Goal: Task Accomplishment & Management: Use online tool/utility

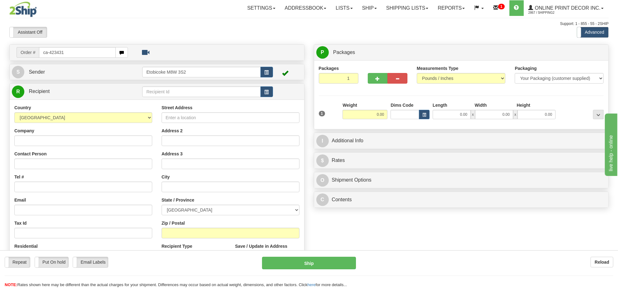
type input "ca-423431"
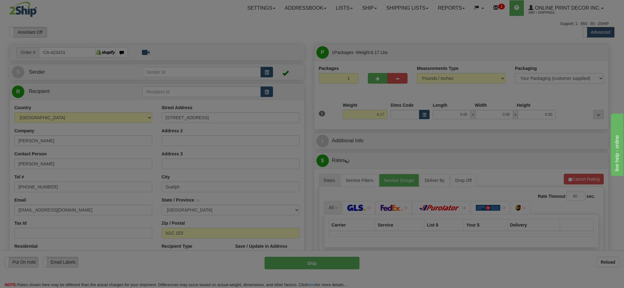
type input "GUELPH"
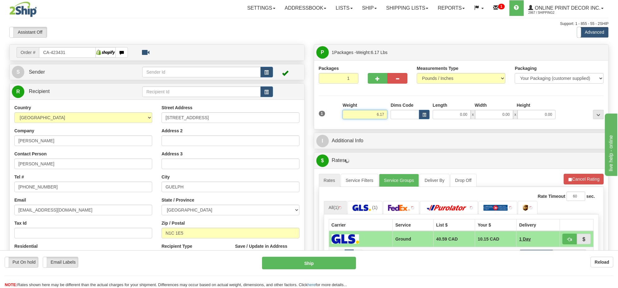
click at [373, 115] on input "6.17" at bounding box center [365, 114] width 45 height 9
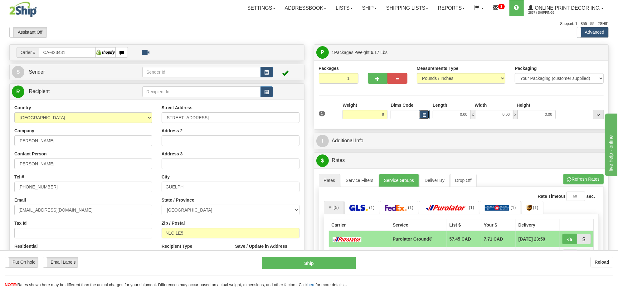
type input "9.00"
click at [420, 115] on button "button" at bounding box center [424, 114] width 11 height 9
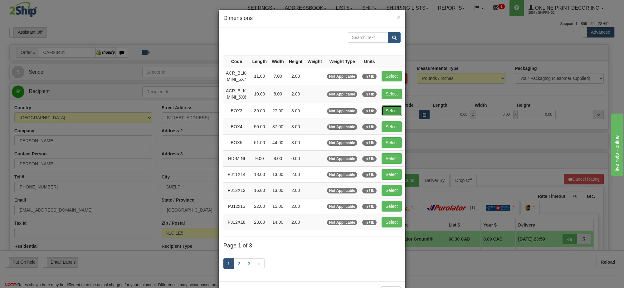
click at [399, 113] on button "Select" at bounding box center [392, 110] width 20 height 11
type input "BOX3"
type input "39.00"
type input "27.00"
type input "3.00"
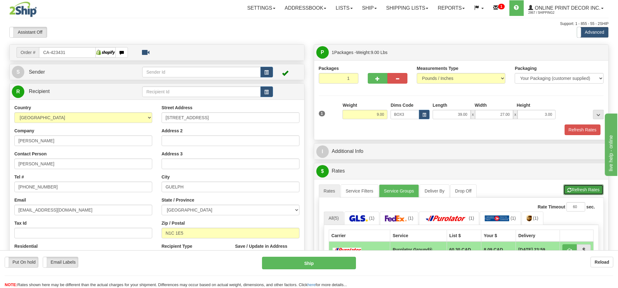
click at [579, 193] on button "Refresh Rates" at bounding box center [583, 189] width 40 height 11
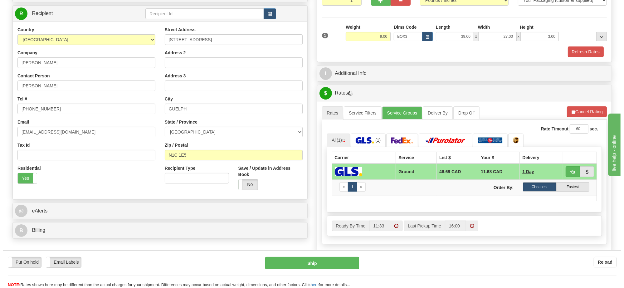
scroll to position [117, 0]
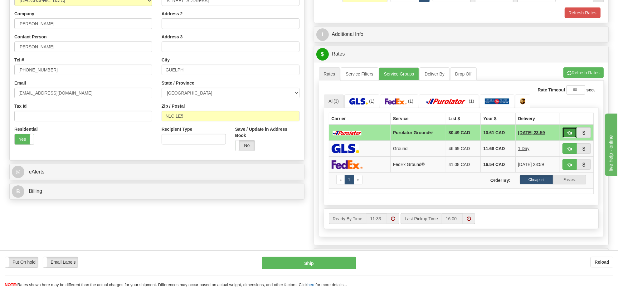
click at [569, 135] on span "button" at bounding box center [570, 133] width 4 height 4
type input "260"
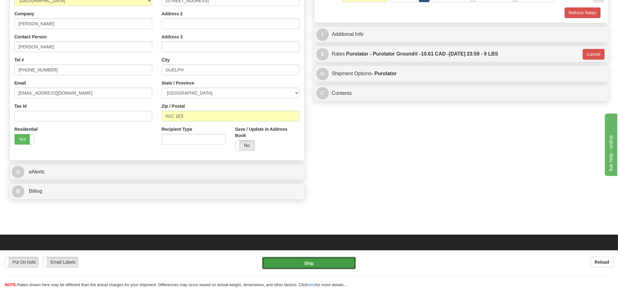
click at [329, 267] on button "Ship" at bounding box center [309, 263] width 94 height 12
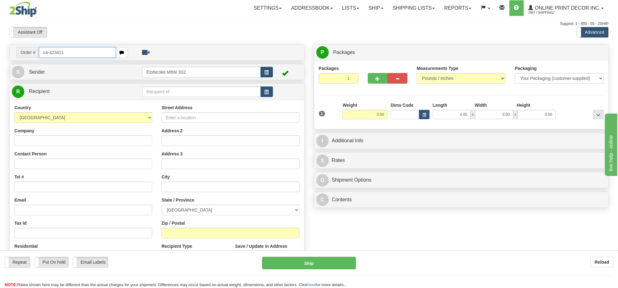
type input "ca-423411"
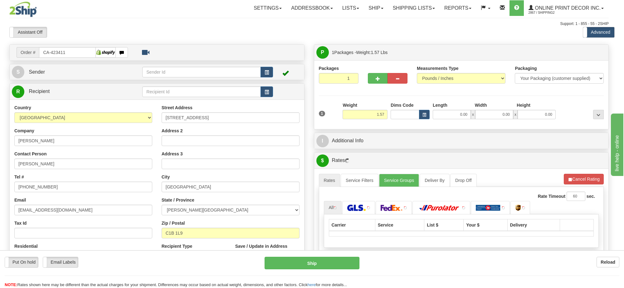
type input "STRATFORD"
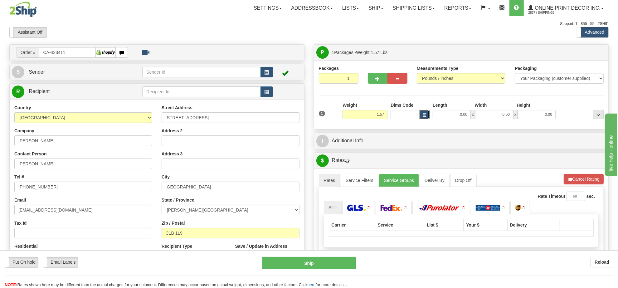
click at [425, 115] on span "button" at bounding box center [424, 114] width 4 height 3
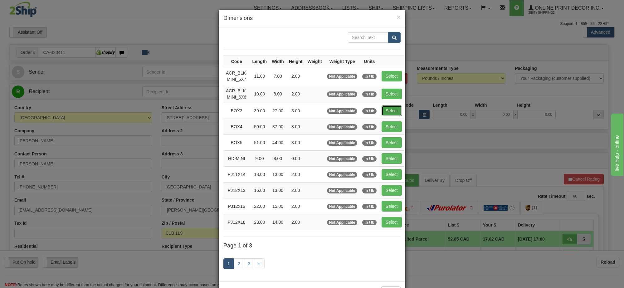
click at [394, 114] on button "Select" at bounding box center [392, 110] width 20 height 11
type input "BOX3"
type input "39.00"
type input "27.00"
type input "3.00"
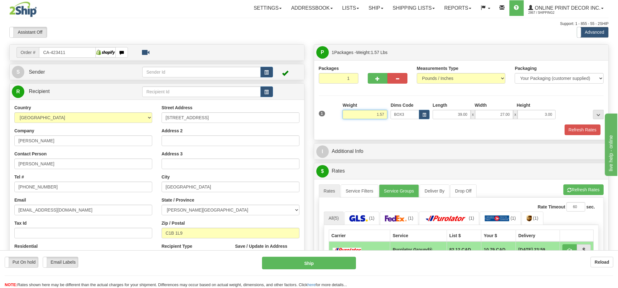
drag, startPoint x: 384, startPoint y: 115, endPoint x: 350, endPoint y: 115, distance: 34.3
click at [350, 115] on input "1.57" at bounding box center [365, 114] width 45 height 9
drag, startPoint x: 385, startPoint y: 116, endPoint x: 365, endPoint y: 119, distance: 19.8
click at [365, 119] on input "5.98" at bounding box center [365, 114] width 45 height 9
click button "Delete" at bounding box center [0, 0] width 0 height 0
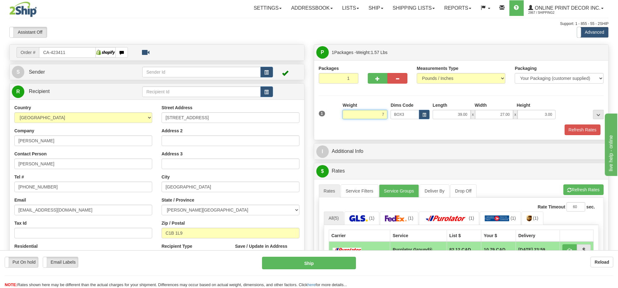
type input "7.00"
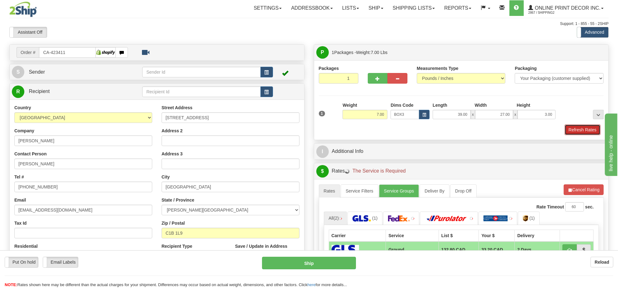
click at [593, 132] on button "Refresh Rates" at bounding box center [583, 129] width 36 height 11
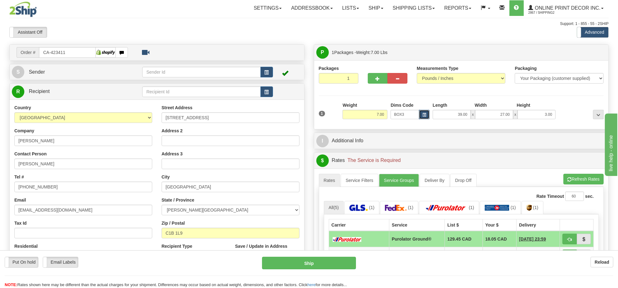
click at [426, 116] on button "button" at bounding box center [424, 114] width 11 height 9
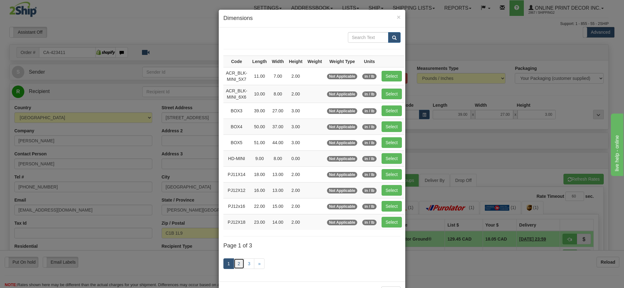
click at [235, 267] on link "2" at bounding box center [239, 263] width 11 height 11
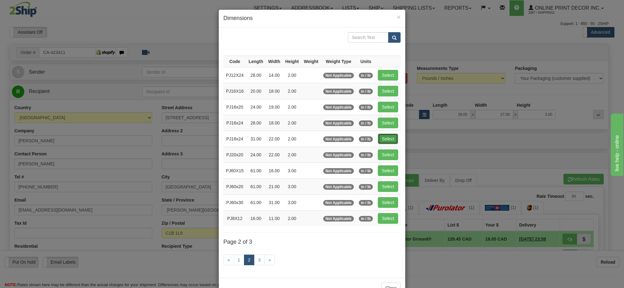
click at [379, 138] on button "Select" at bounding box center [388, 139] width 20 height 11
type input "PJ18x24"
type input "31.00"
type input "22.00"
type input "2.00"
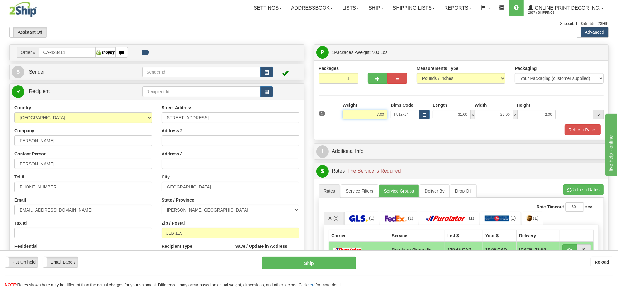
drag, startPoint x: 387, startPoint y: 115, endPoint x: 363, endPoint y: 111, distance: 24.8
click at [363, 111] on input "7.00" at bounding box center [365, 114] width 45 height 9
type input "4.98"
click at [377, 81] on span "button" at bounding box center [378, 79] width 4 height 4
radio input "true"
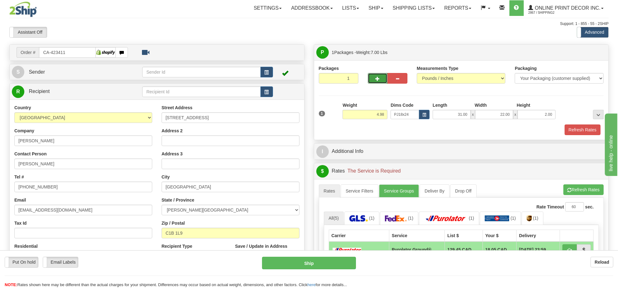
type input "2"
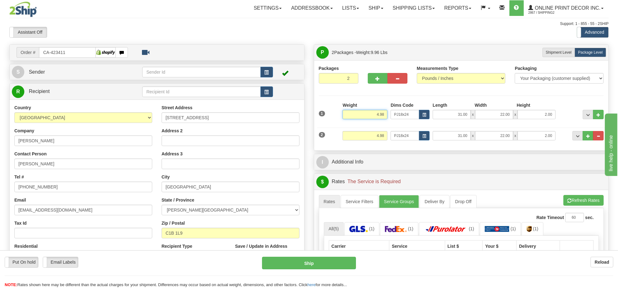
click at [378, 115] on input "4.98" at bounding box center [365, 114] width 45 height 9
type input "5.98"
click at [428, 138] on button "button" at bounding box center [424, 135] width 11 height 9
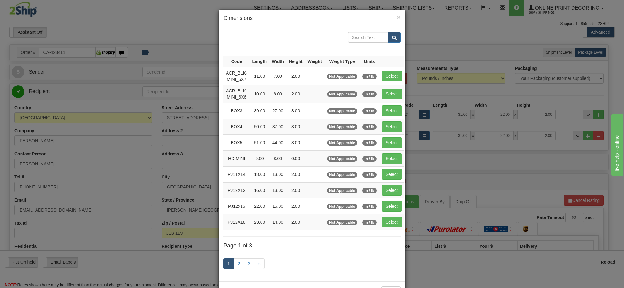
scroll to position [26, 0]
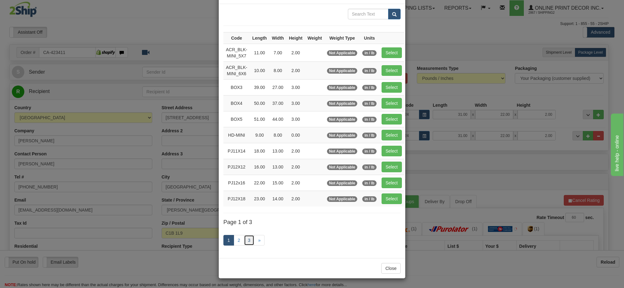
click at [244, 239] on link "3" at bounding box center [249, 240] width 11 height 11
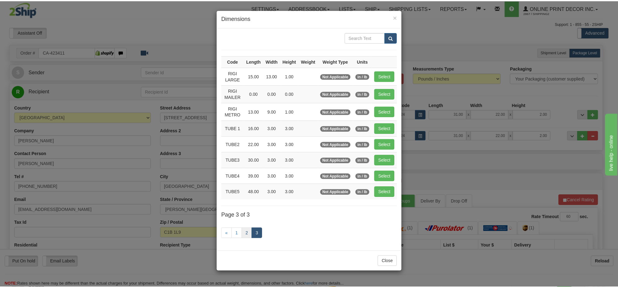
scroll to position [0, 0]
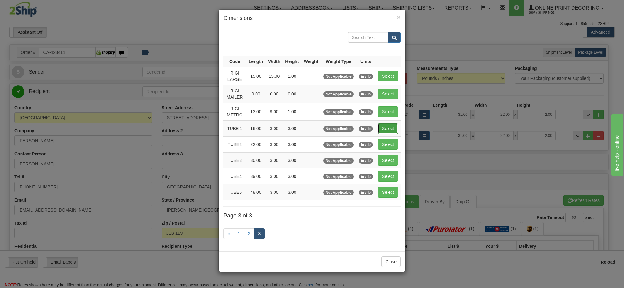
click at [391, 129] on button "Select" at bounding box center [388, 128] width 20 height 11
type input "TUBE 1"
type input "16.00"
type input "3.00"
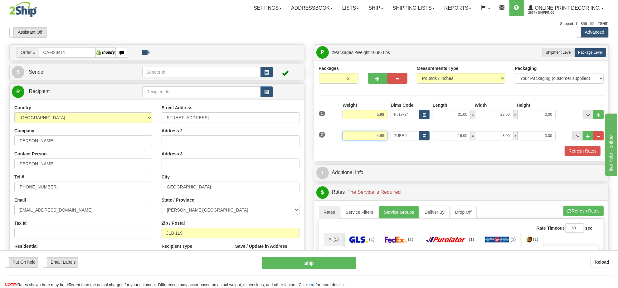
drag, startPoint x: 383, startPoint y: 136, endPoint x: 349, endPoint y: 136, distance: 34.3
click at [349, 136] on input "4.98" at bounding box center [365, 135] width 45 height 9
type input "1.00"
click at [593, 152] on button "Refresh Rates" at bounding box center [583, 151] width 36 height 11
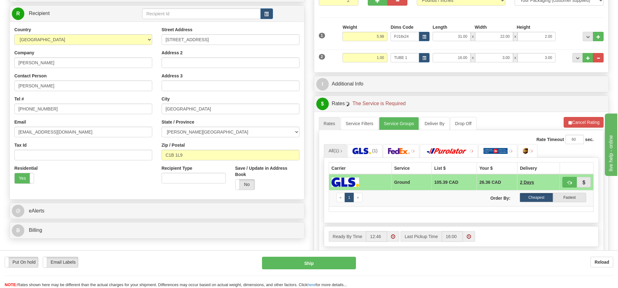
scroll to position [117, 0]
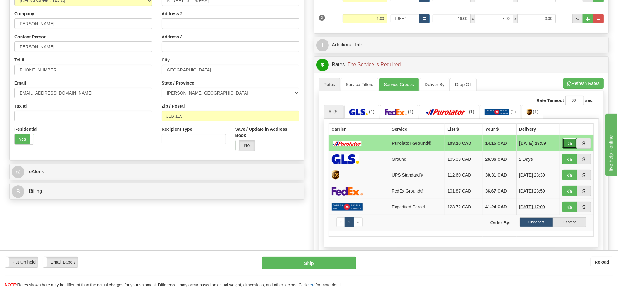
click at [566, 144] on button "button" at bounding box center [570, 143] width 14 height 11
type input "260"
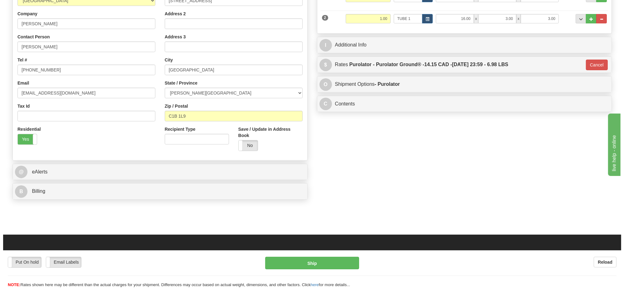
scroll to position [0, 0]
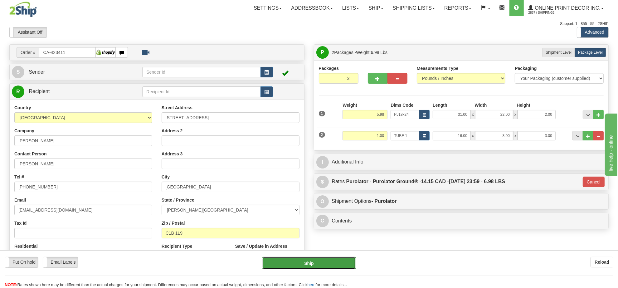
click at [329, 263] on button "Ship" at bounding box center [309, 263] width 94 height 12
